Goal: Information Seeking & Learning: Check status

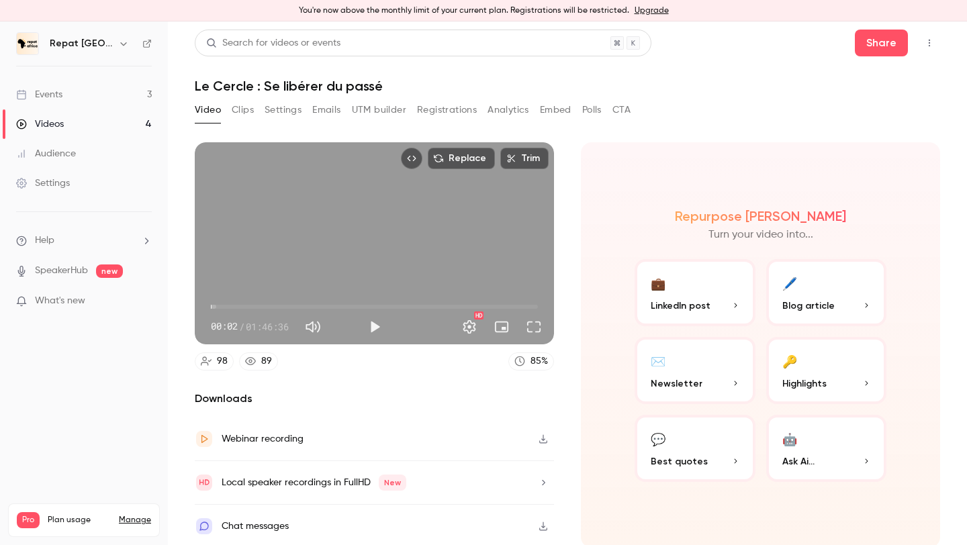
scroll to position [3, 0]
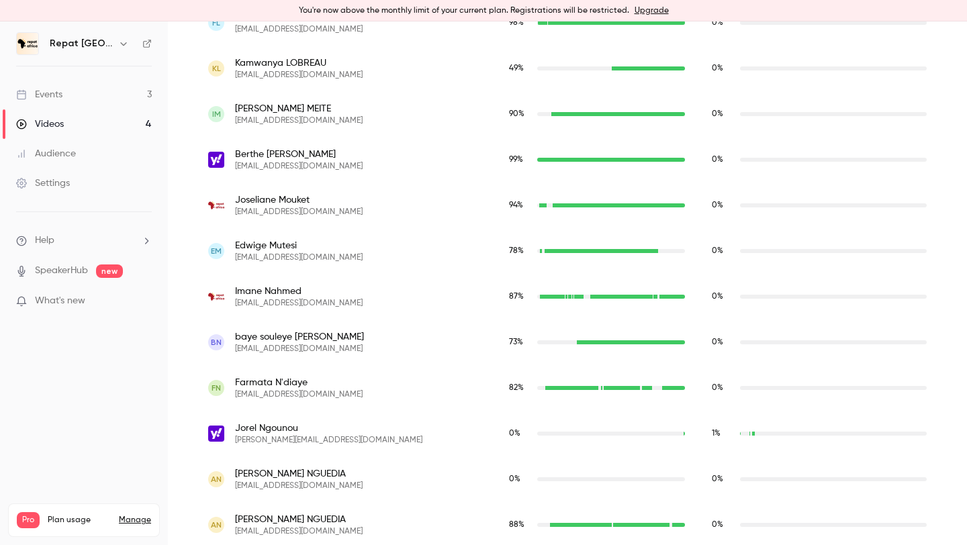
scroll to position [2628, 0]
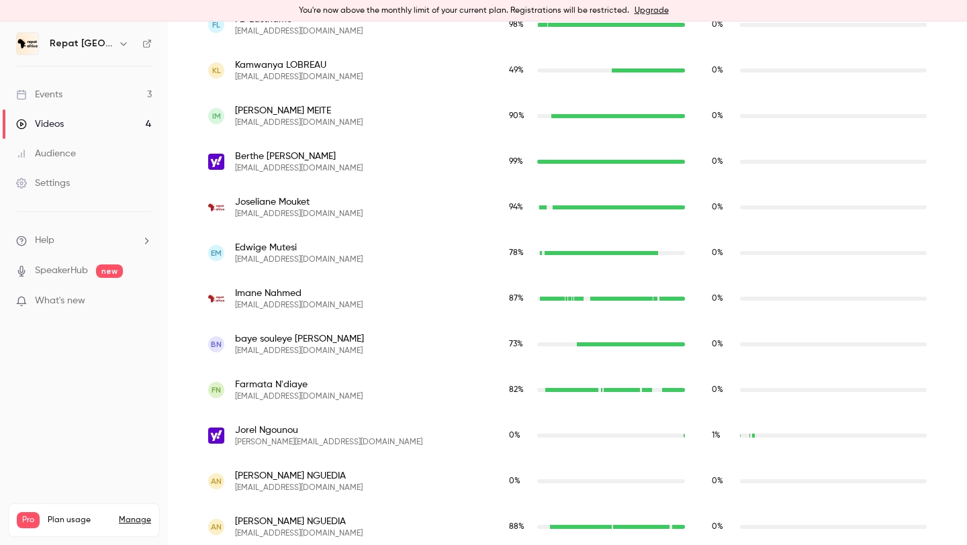
click at [246, 214] on span "[EMAIL_ADDRESS][DOMAIN_NAME]" at bounding box center [299, 214] width 128 height 11
click at [297, 211] on span "[EMAIL_ADDRESS][DOMAIN_NAME]" at bounding box center [299, 214] width 128 height 11
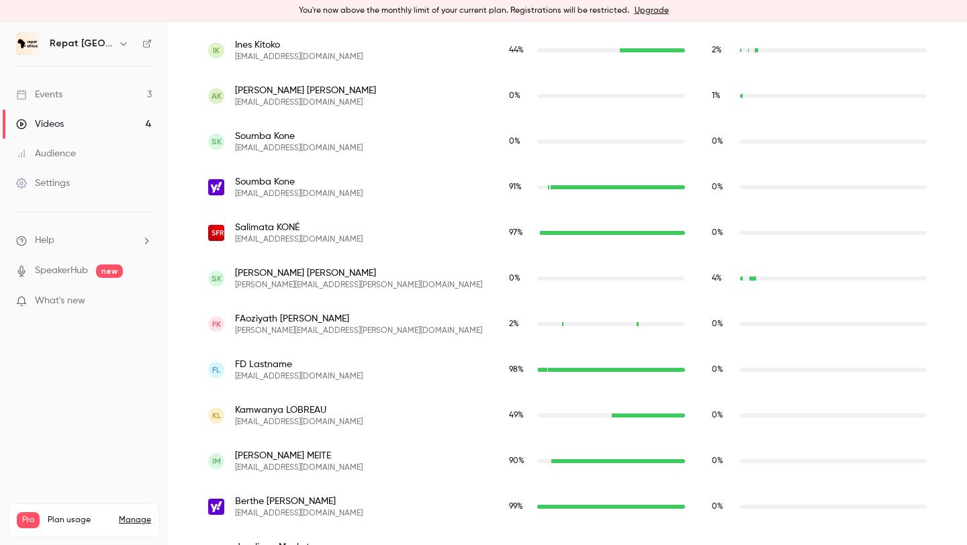
scroll to position [2218, 0]
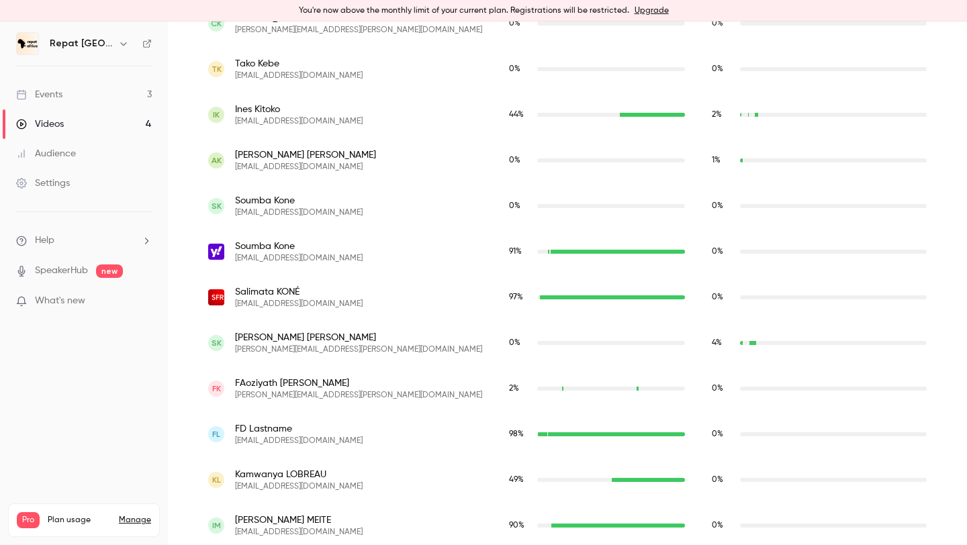
click at [7, 544] on div "Pro Plan usage Manage Videos 4 / 150 Monthly registrants 254 / 250" at bounding box center [84, 520] width 168 height 50
